Goal: Transaction & Acquisition: Purchase product/service

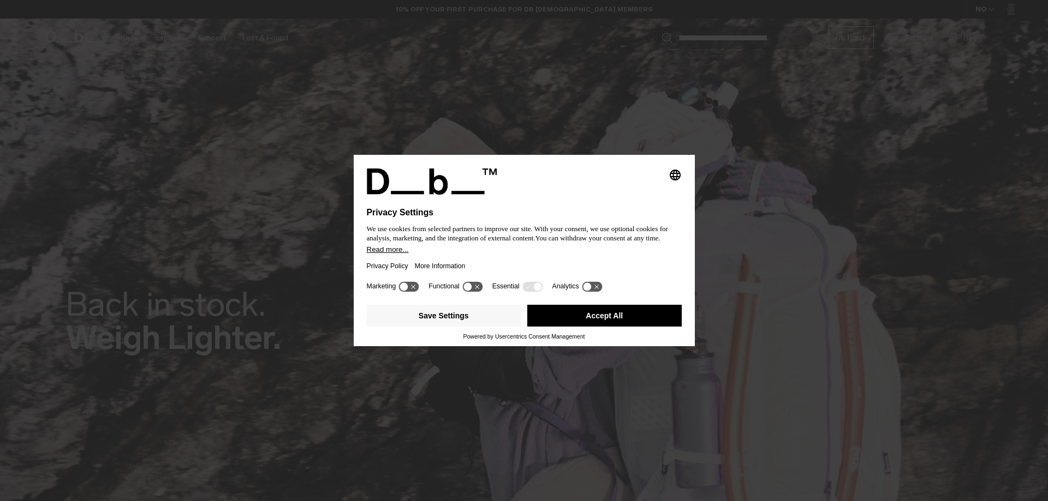
click at [576, 309] on button "Accept All" at bounding box center [604, 316] width 154 height 22
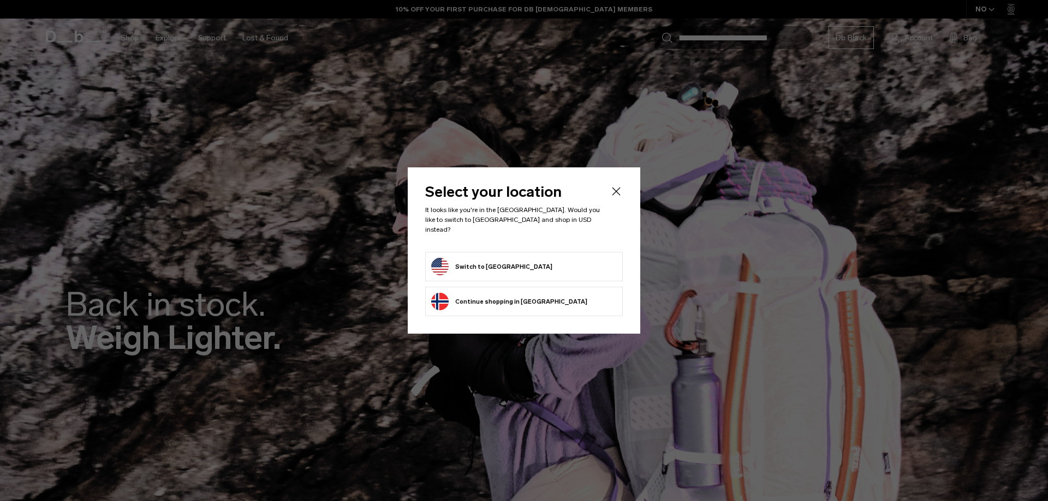
click at [507, 268] on button "Switch to United States" at bounding box center [491, 266] width 121 height 17
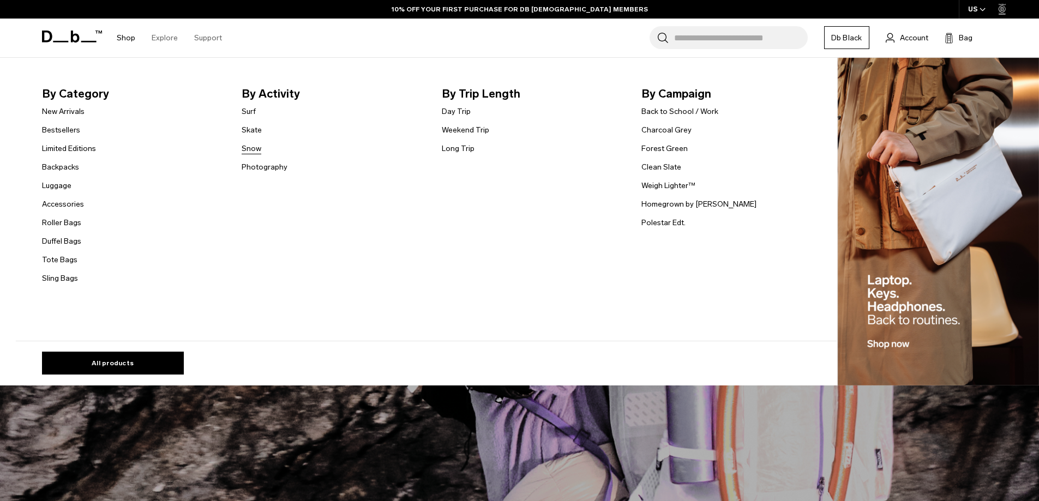
click at [256, 148] on link "Snow" at bounding box center [252, 148] width 20 height 11
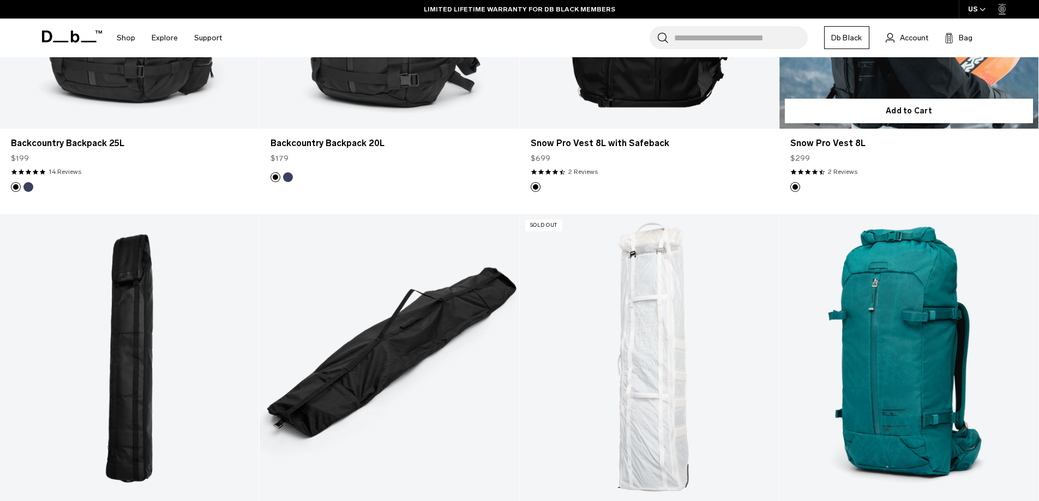
scroll to position [1037, 0]
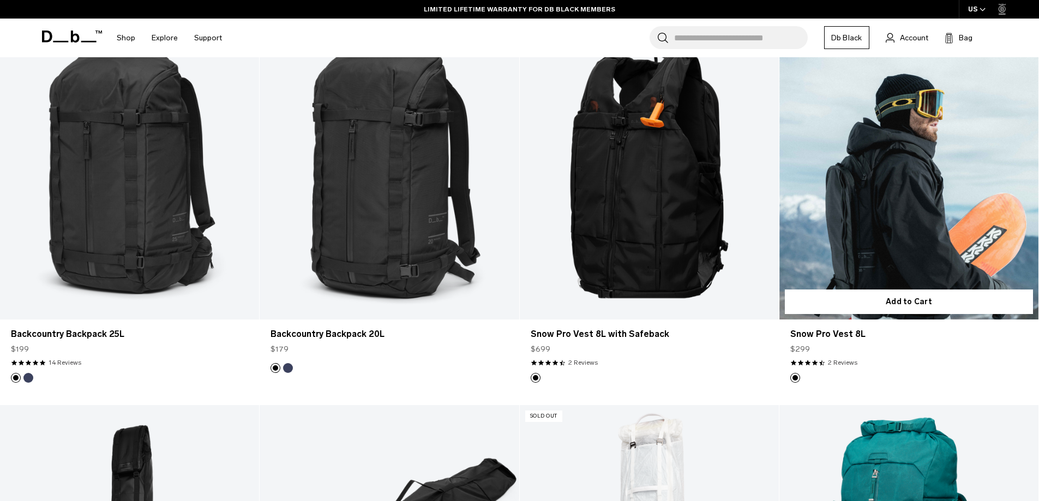
click at [850, 181] on link "Snow Pro Vest 8L" at bounding box center [909, 176] width 259 height 288
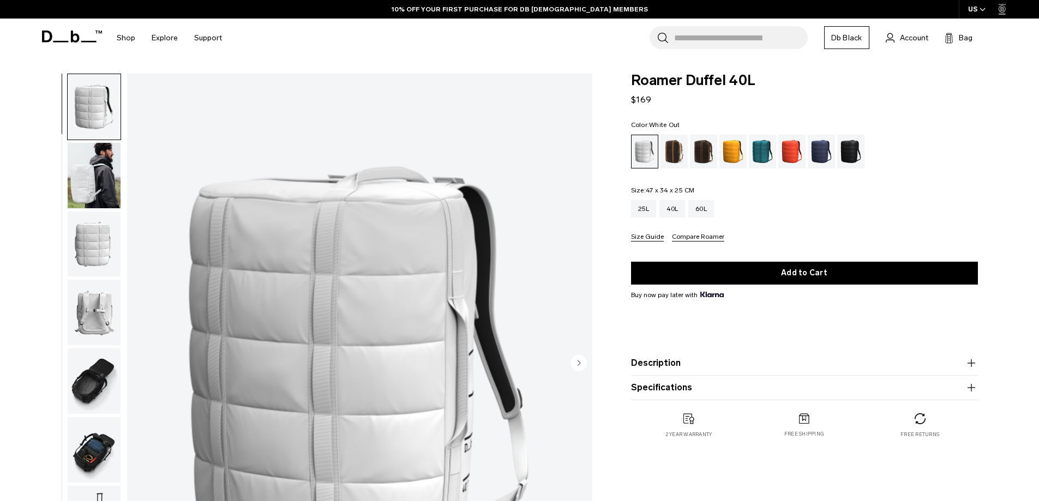
click at [98, 449] on img "button" at bounding box center [94, 449] width 53 height 65
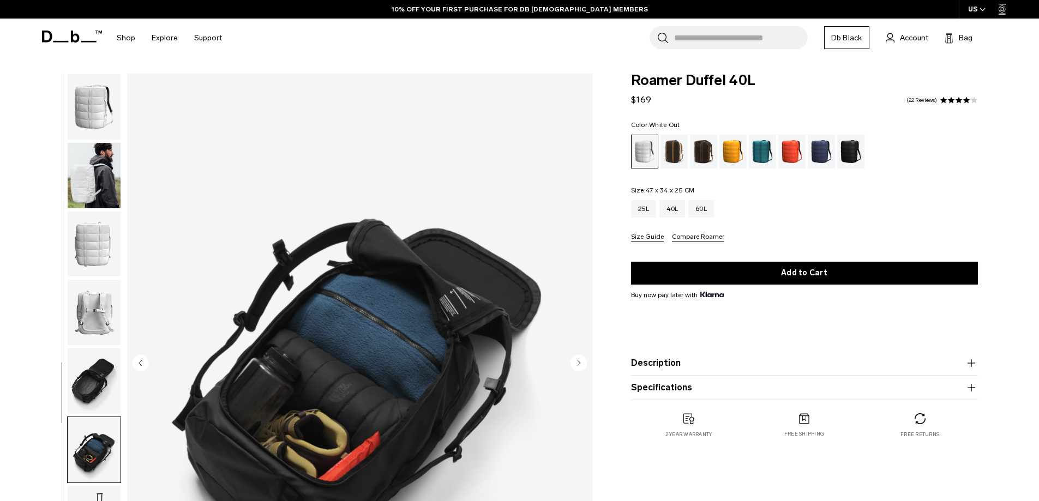
scroll to position [103, 0]
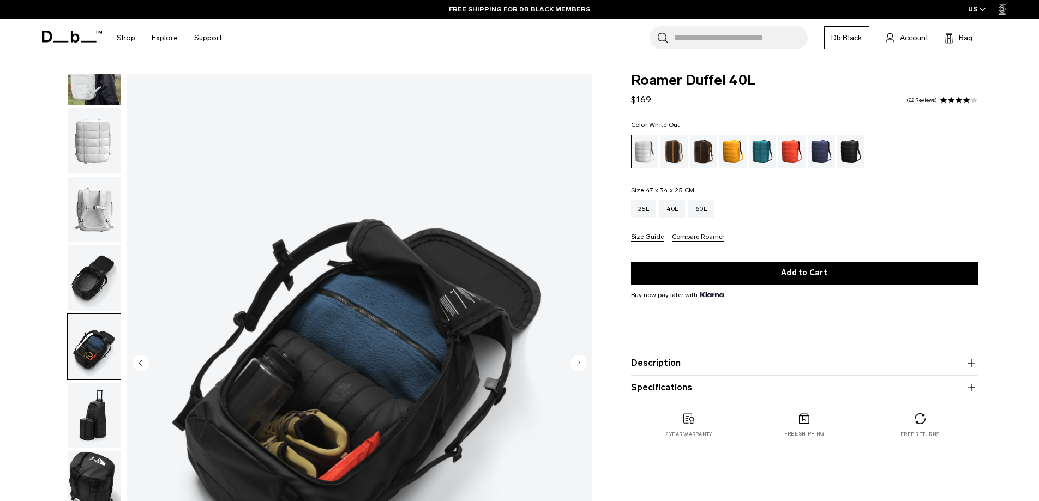
click at [105, 335] on img "button" at bounding box center [94, 346] width 53 height 65
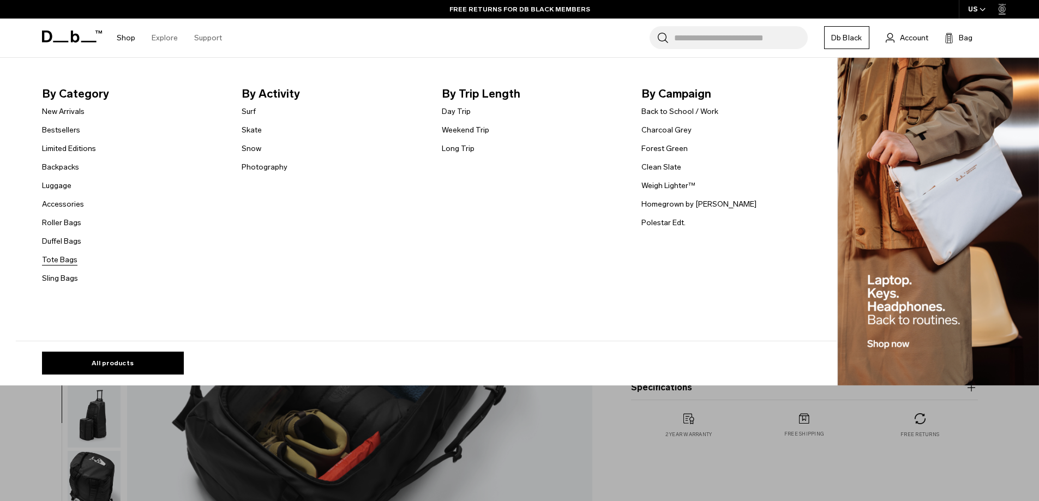
click at [54, 255] on link "Tote Bags" at bounding box center [59, 259] width 35 height 11
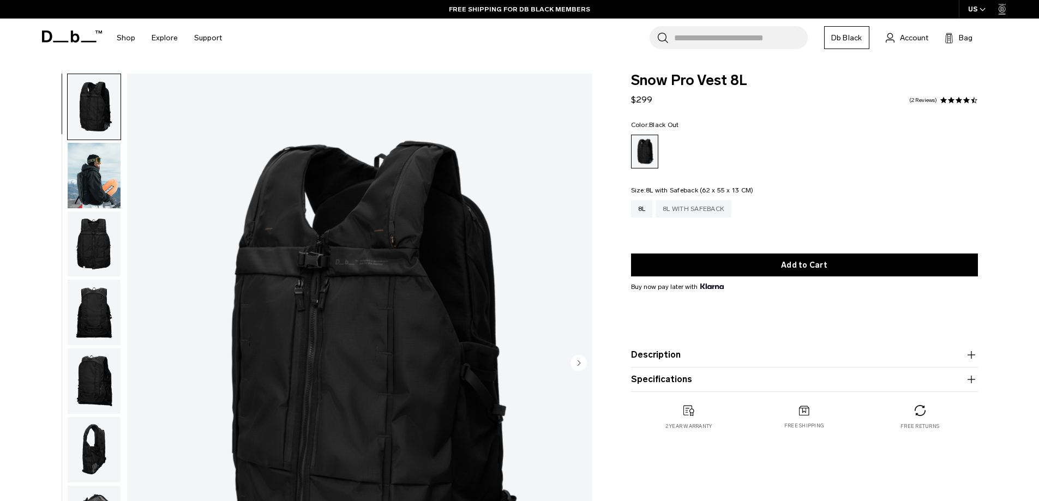
click at [681, 207] on div "8L with Safeback" at bounding box center [694, 208] width 76 height 17
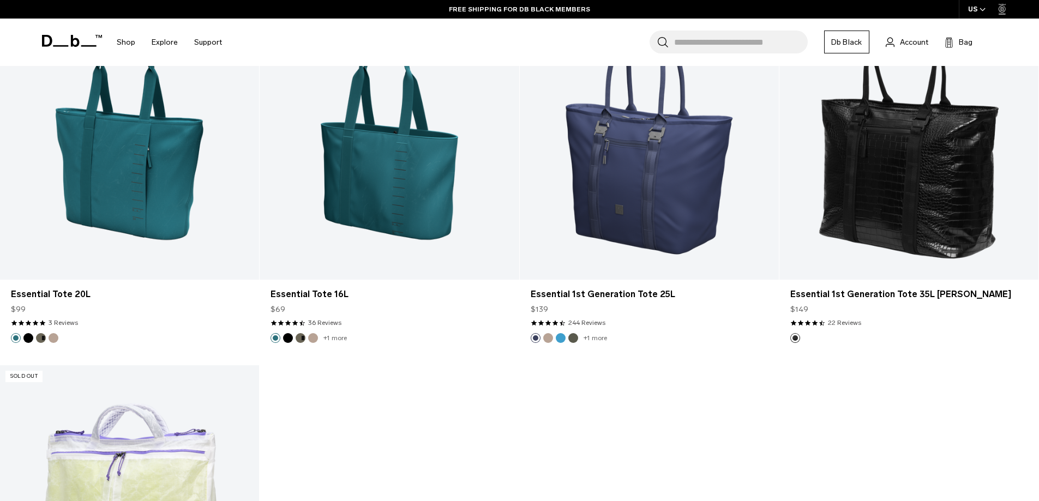
scroll to position [1964, 0]
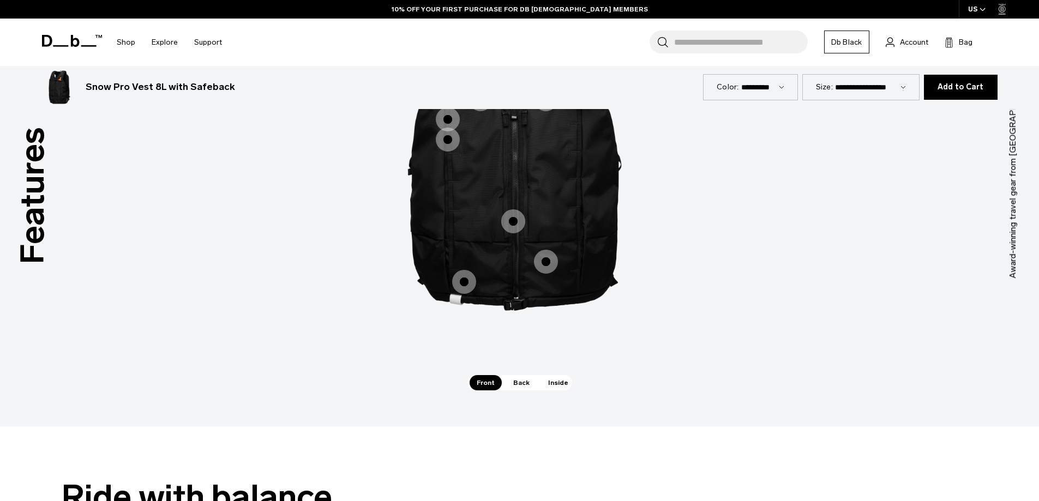
scroll to position [1200, 0]
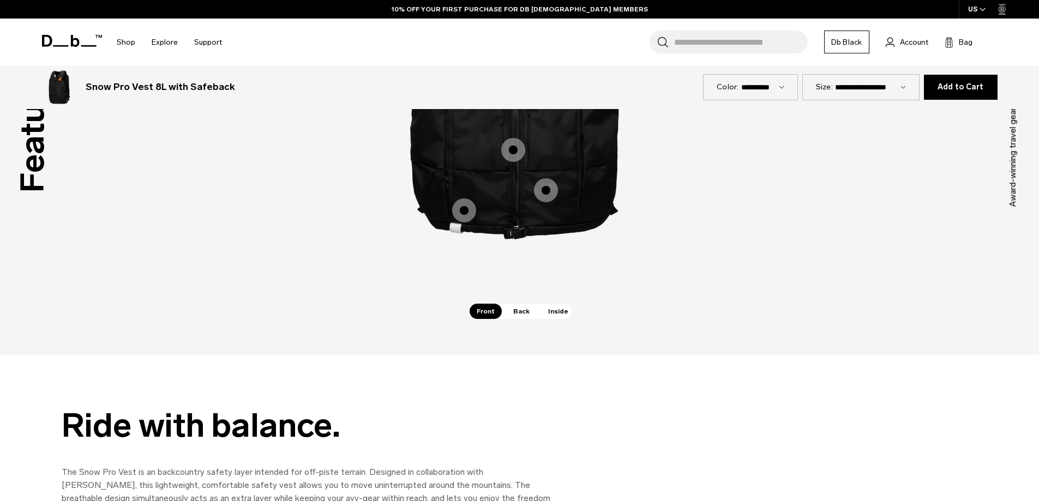
click at [516, 304] on span "Back" at bounding box center [521, 311] width 31 height 15
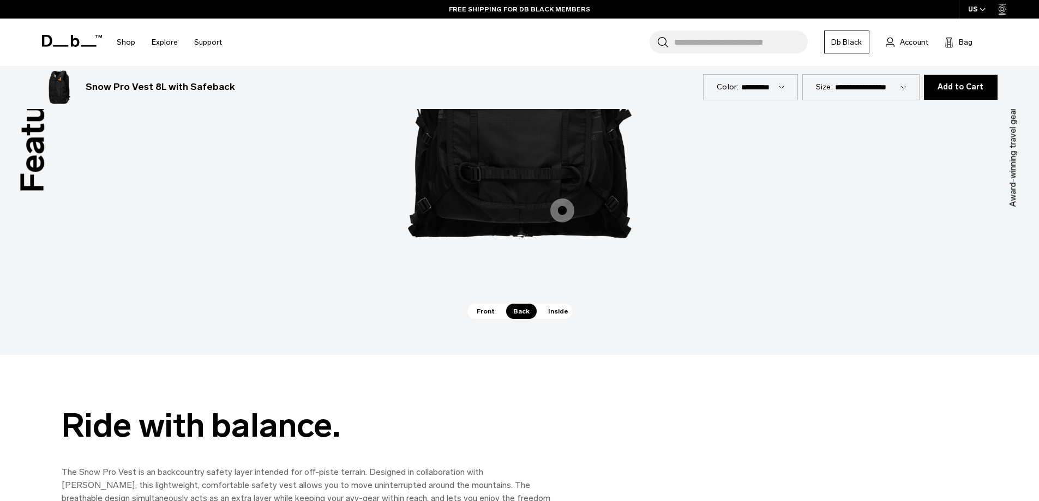
scroll to position [982, 0]
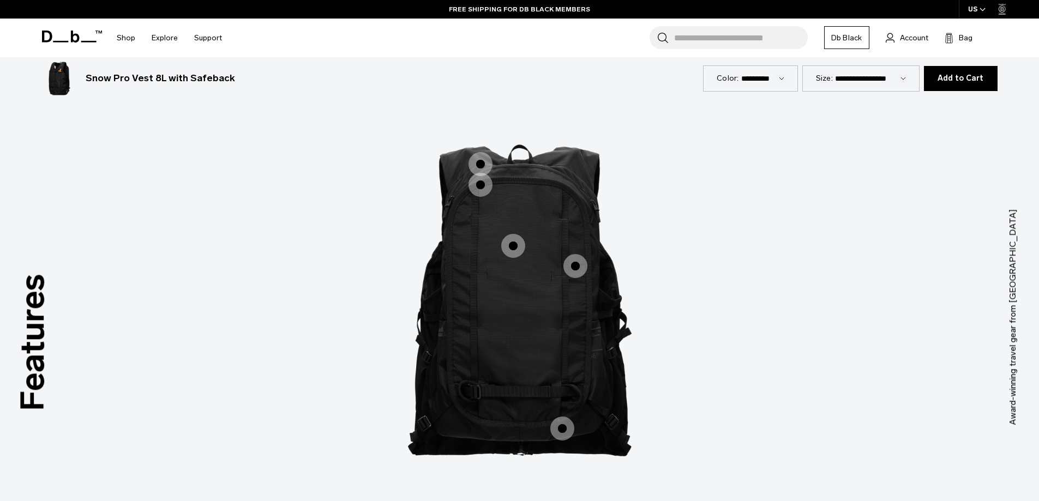
click at [572, 254] on span "2 / 3" at bounding box center [576, 266] width 24 height 24
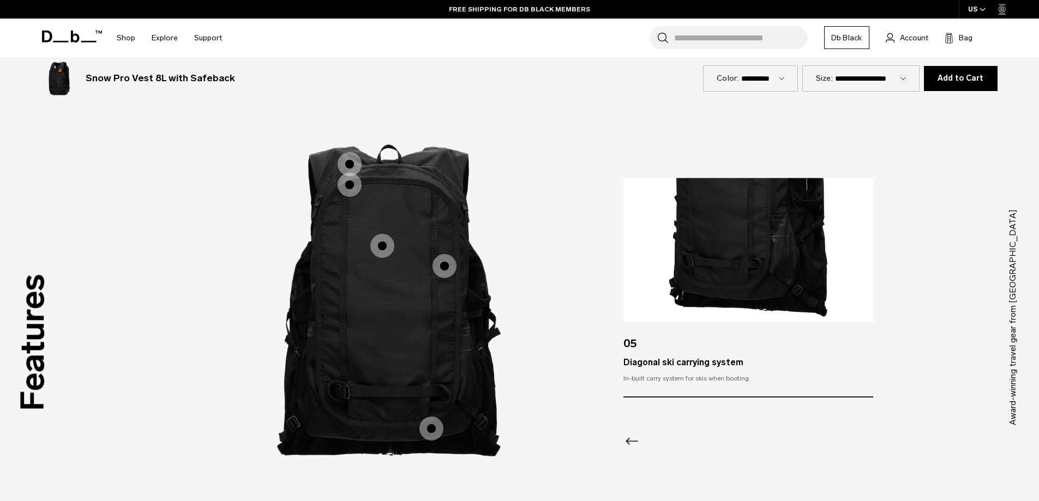
click at [380, 239] on span "2 / 3" at bounding box center [382, 246] width 24 height 24
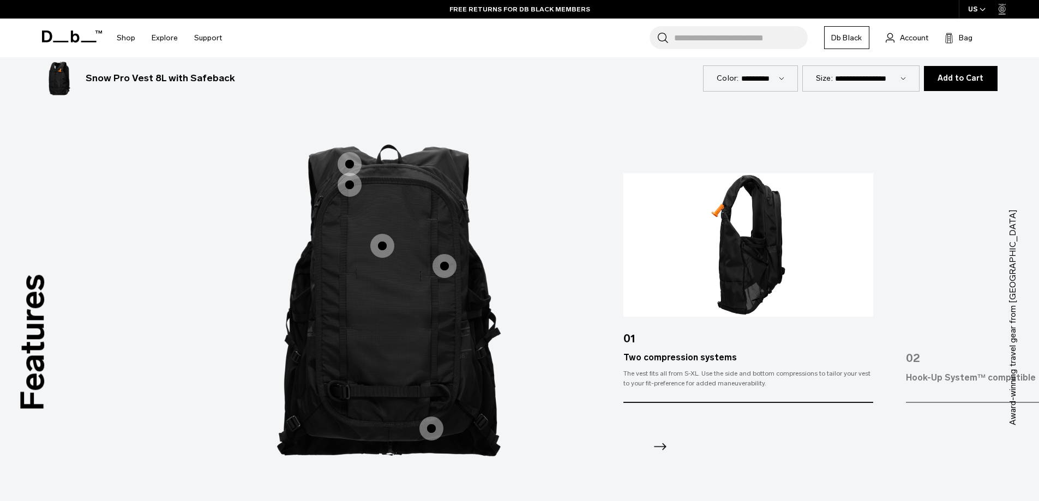
click at [346, 173] on span "2 / 3" at bounding box center [350, 185] width 24 height 24
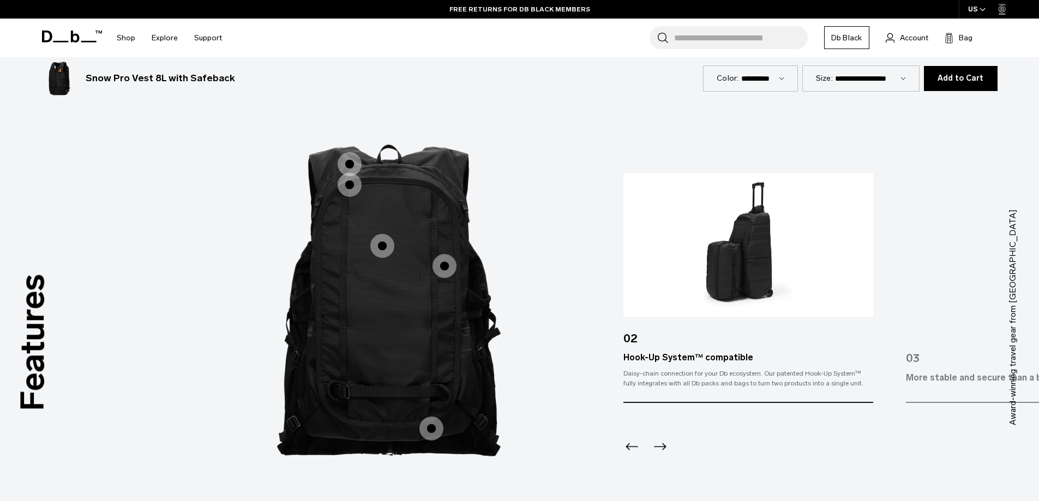
click at [351, 152] on span "2 / 3" at bounding box center [350, 164] width 24 height 24
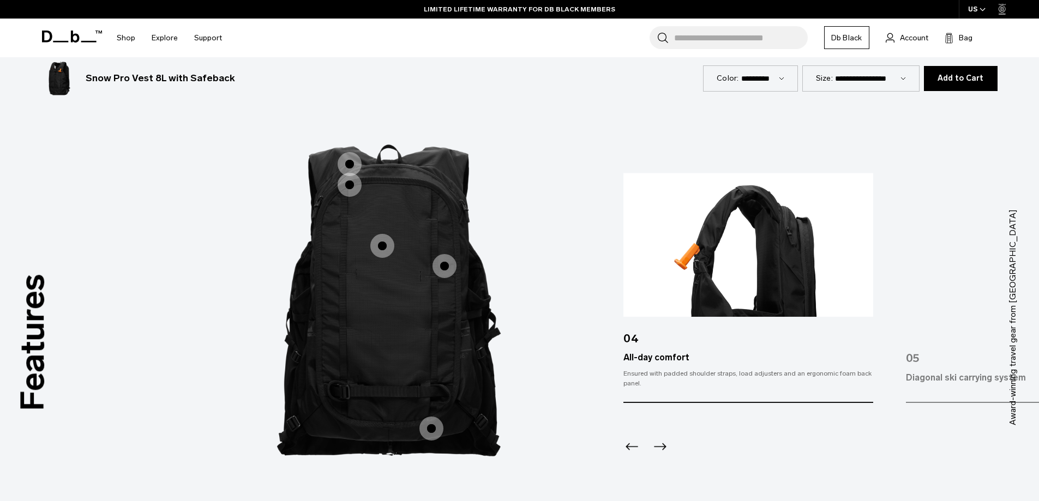
click at [428, 418] on span "2 / 3" at bounding box center [432, 429] width 24 height 24
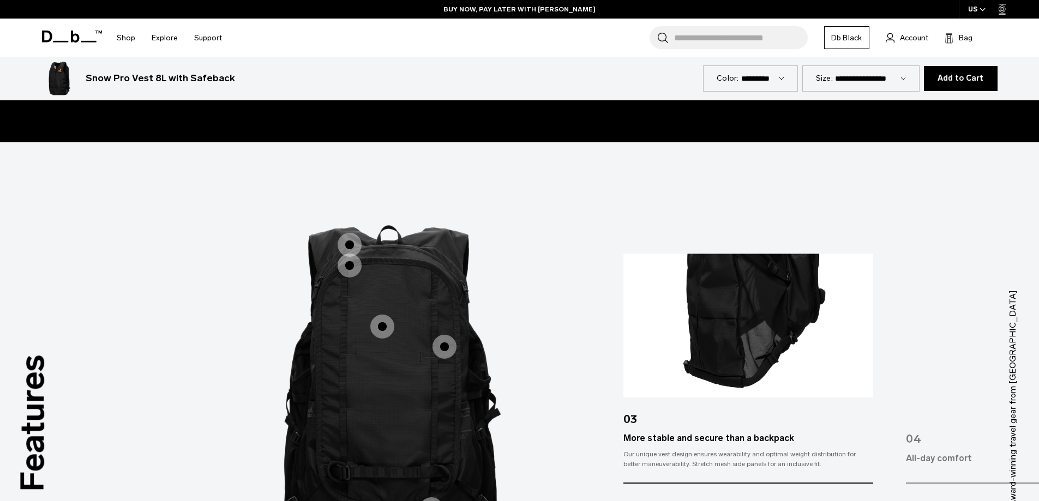
scroll to position [655, 0]
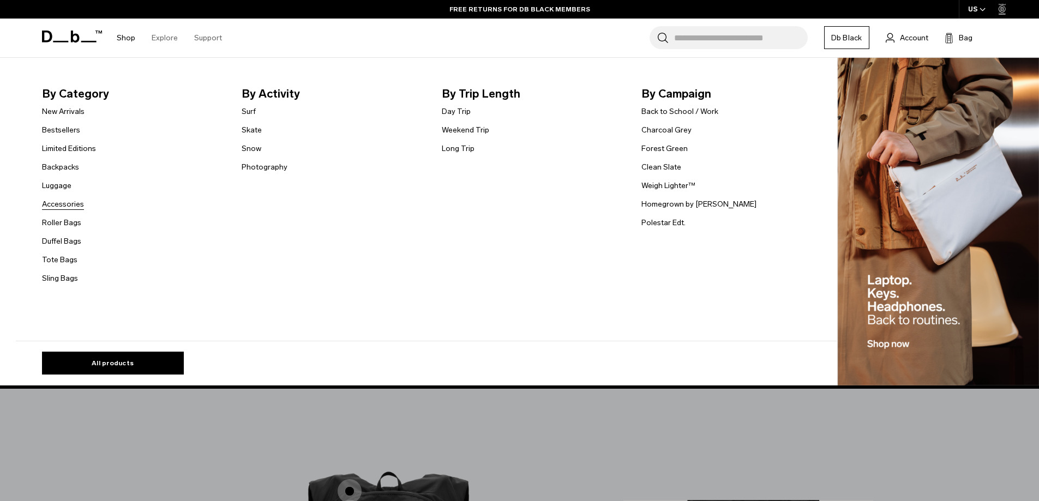
click at [68, 200] on link "Accessories" at bounding box center [63, 204] width 42 height 11
